Goal: Find specific page/section: Find specific page/section

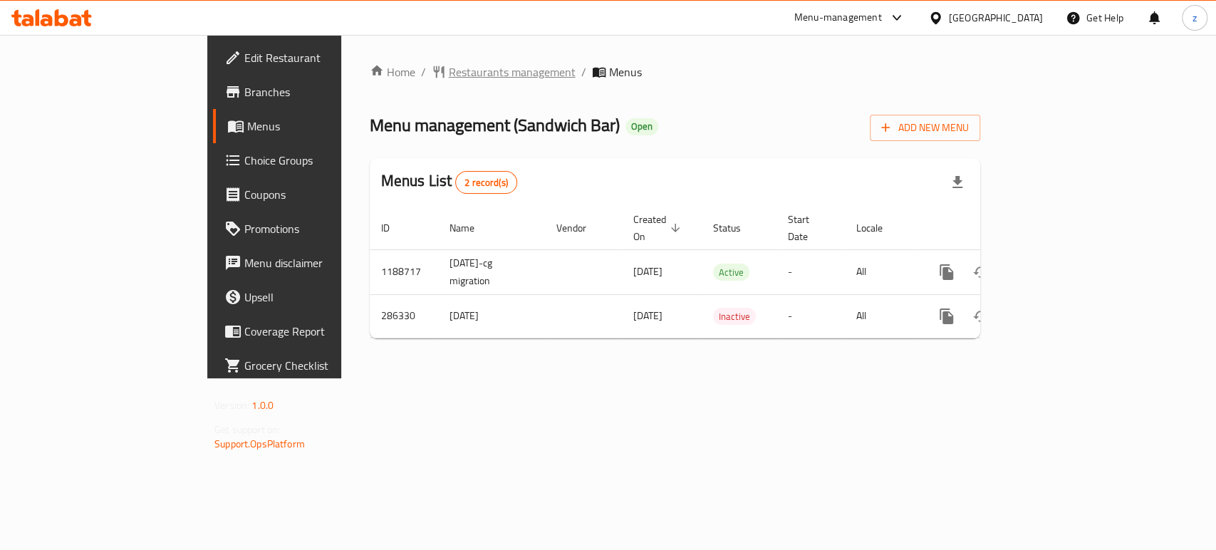
click at [449, 74] on span "Restaurants management" at bounding box center [512, 71] width 127 height 17
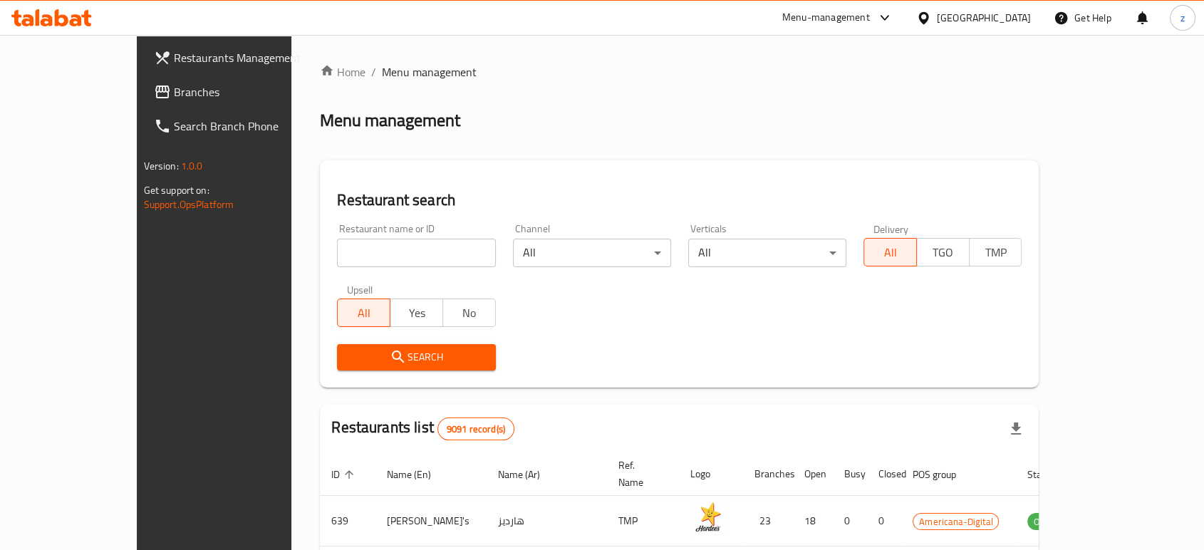
click at [343, 241] on input "search" at bounding box center [416, 253] width 158 height 28
type input "Sandwich Bar"
click button "Search" at bounding box center [416, 357] width 158 height 26
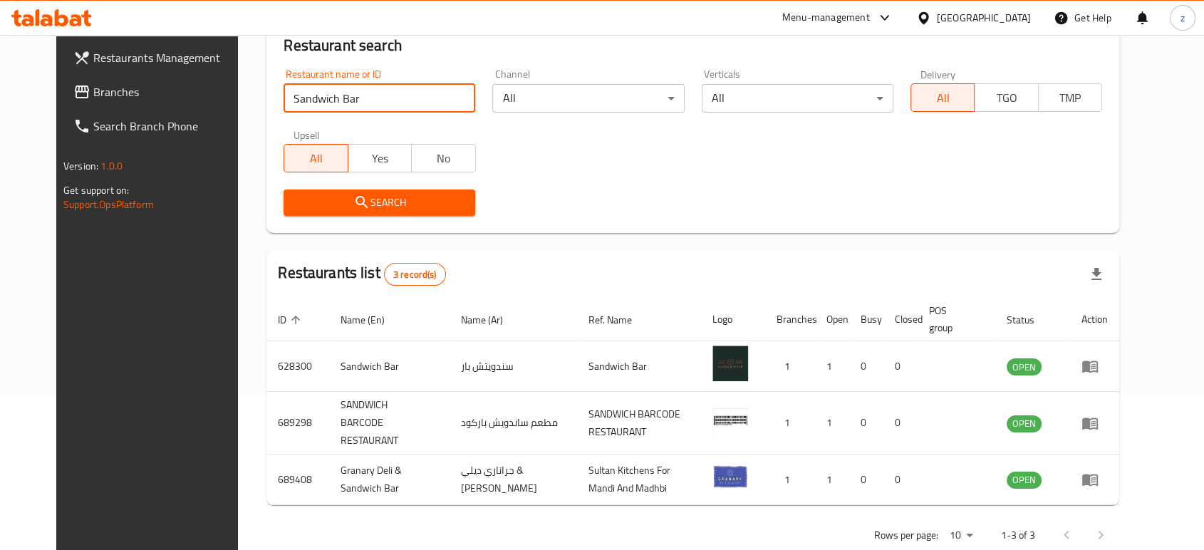
scroll to position [158, 0]
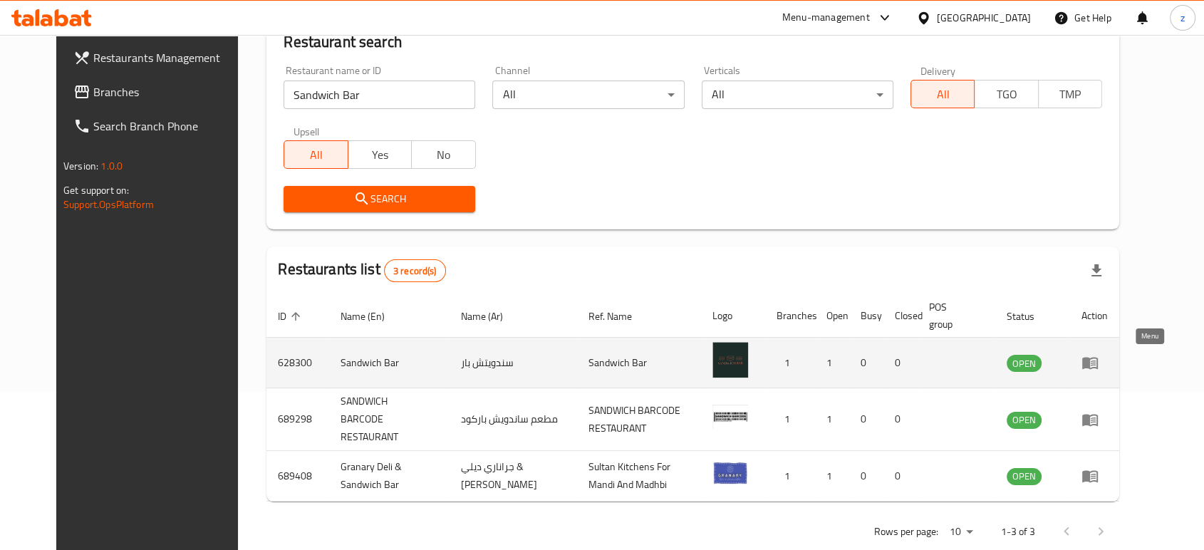
click at [1098, 363] on icon "enhanced table" at bounding box center [1089, 362] width 17 height 17
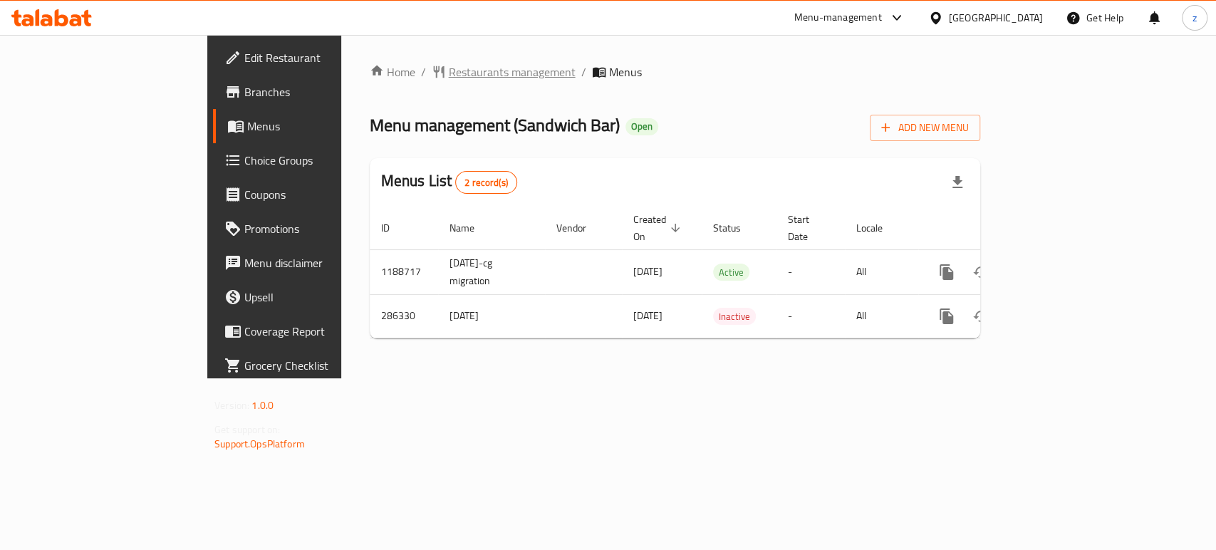
click at [449, 76] on span "Restaurants management" at bounding box center [512, 71] width 127 height 17
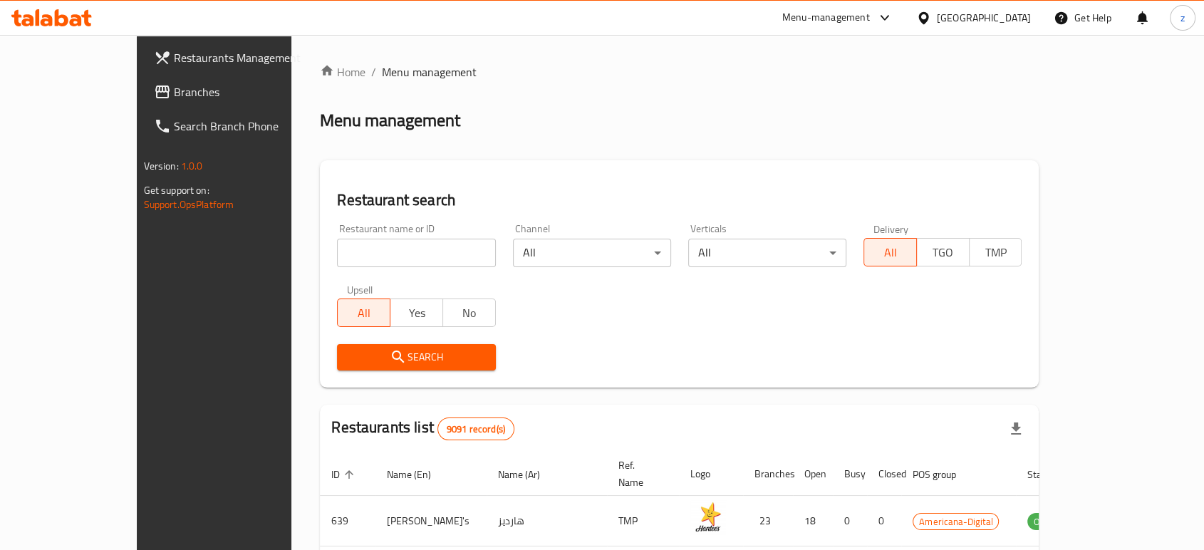
click at [355, 254] on input "search" at bounding box center [416, 253] width 158 height 28
type input "Sandwich Bar"
click button "Search" at bounding box center [416, 357] width 158 height 26
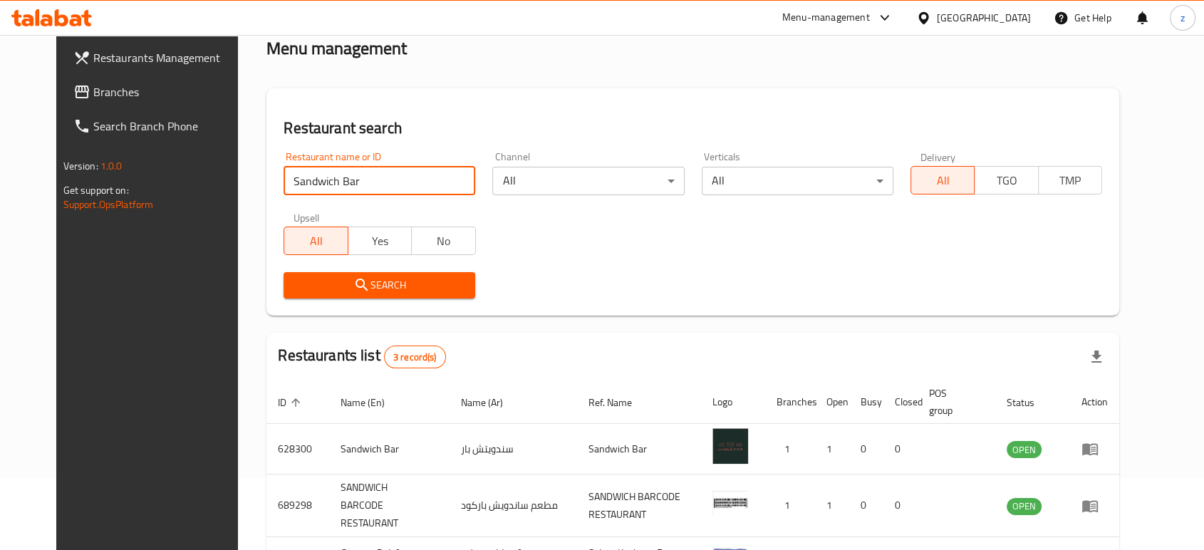
scroll to position [158, 0]
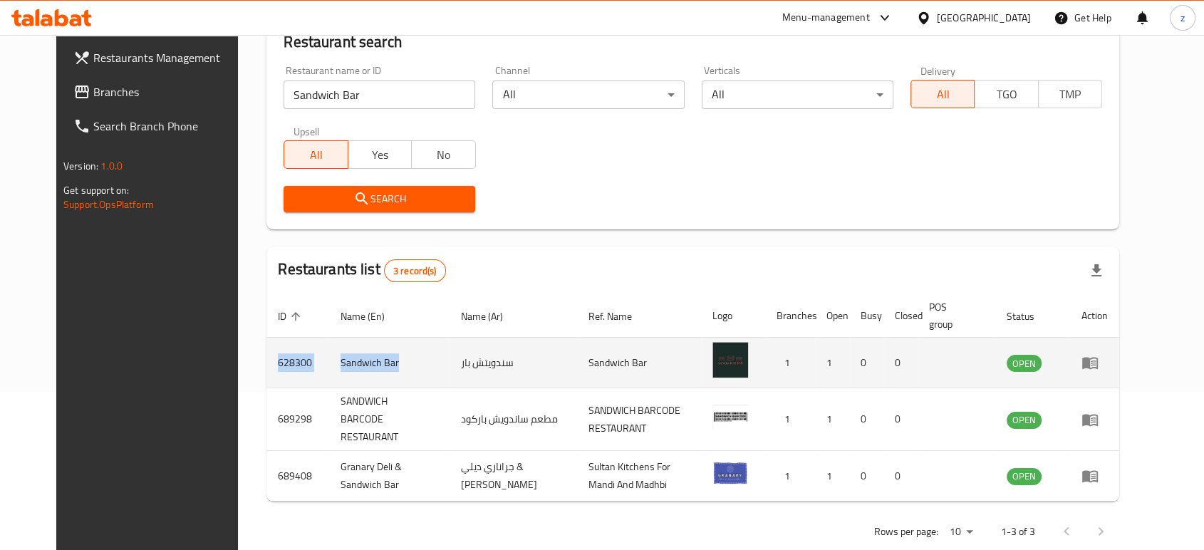
drag, startPoint x: 365, startPoint y: 363, endPoint x: 234, endPoint y: 364, distance: 130.4
click at [266, 364] on tr "628300 Sandwich Bar سندويتش بار Sandwich Bar 1 1 0 0 OPEN" at bounding box center [692, 363] width 853 height 51
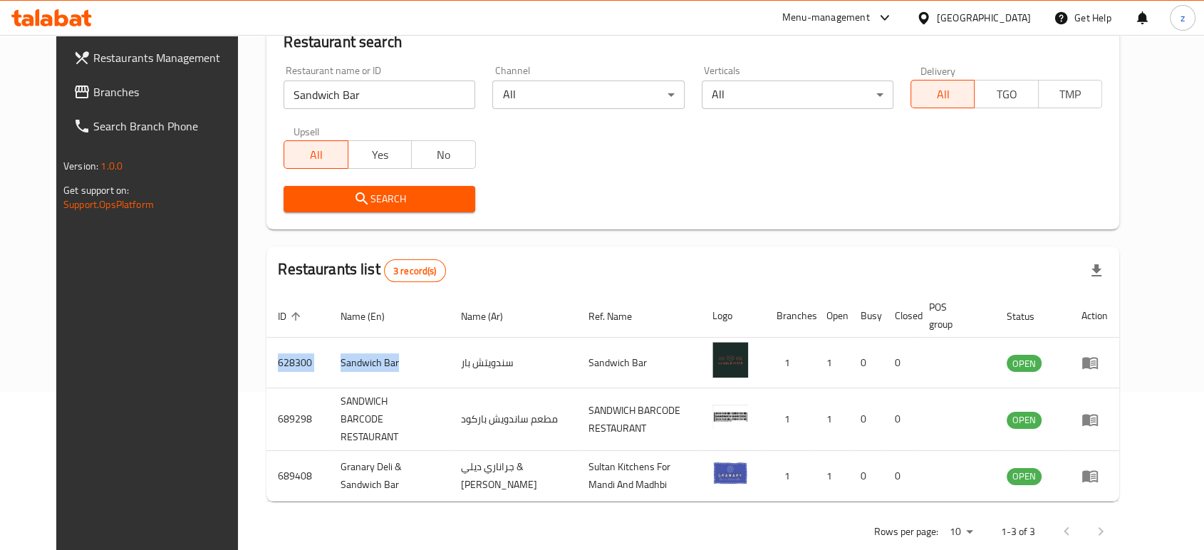
copy tr "628300 Sandwich Bar"
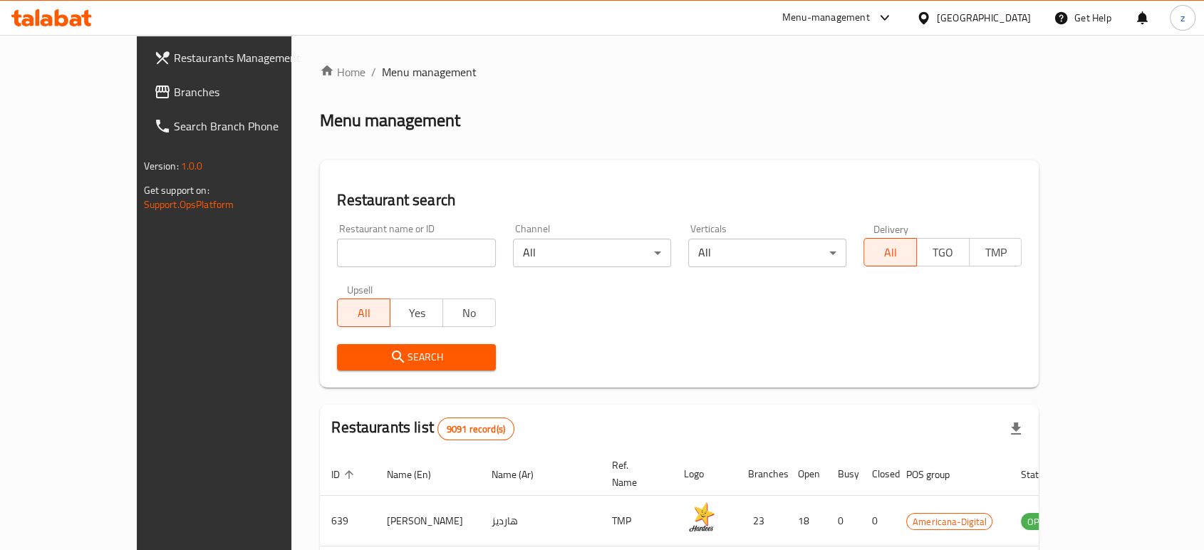
click at [337, 259] on input "search" at bounding box center [416, 253] width 158 height 28
type input "Sandwich Bar"
click button "Search" at bounding box center [416, 357] width 158 height 26
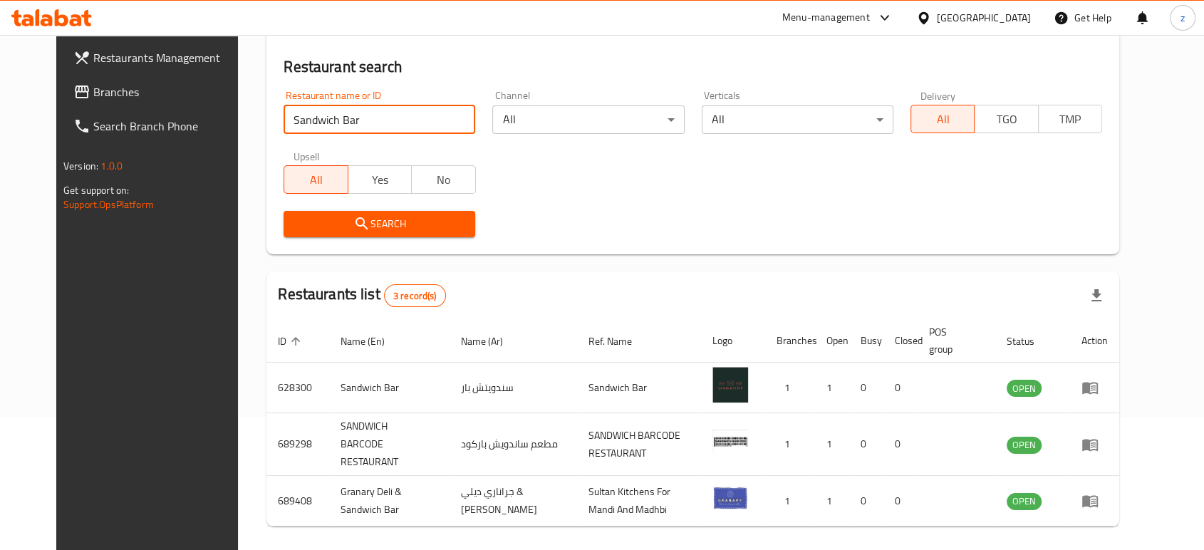
scroll to position [158, 0]
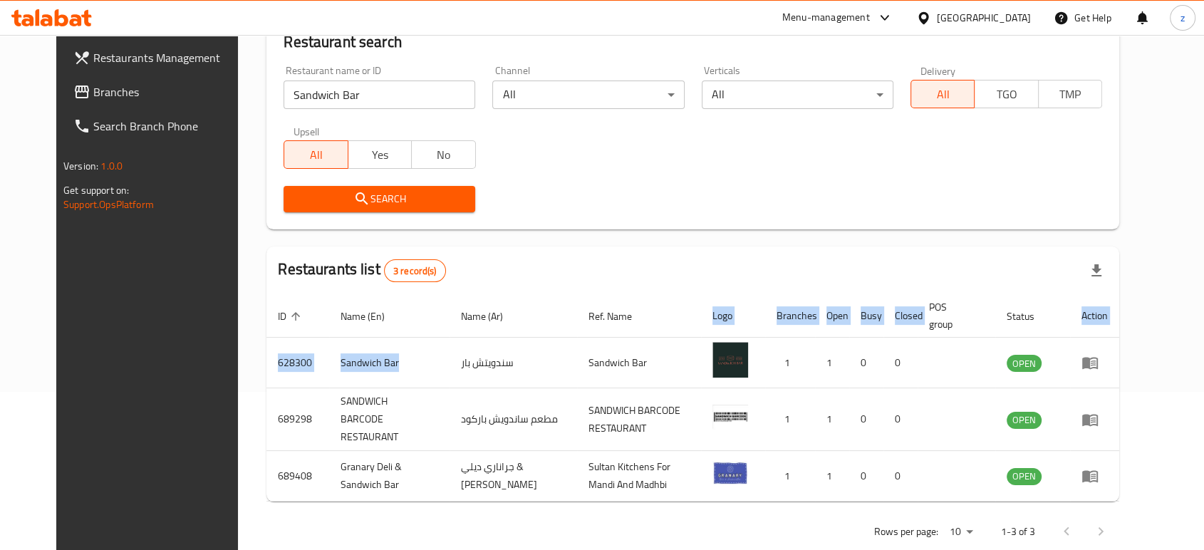
drag, startPoint x: 377, startPoint y: 360, endPoint x: 228, endPoint y: 350, distance: 149.3
click at [238, 350] on div "Home / Menu management Menu management Restaurant search Restaurant name or ID …" at bounding box center [693, 228] width 910 height 702
copy table "ID sorted ascending Name (En) Name (Ar) Ref. Name Logo Branches Open Busy Close…"
